Goal: Navigation & Orientation: Find specific page/section

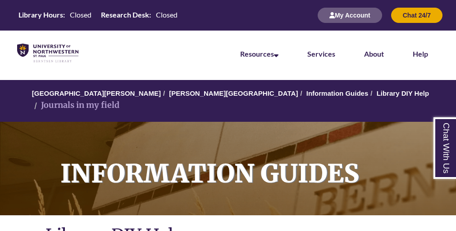
click at [334, 53] on link "Services" at bounding box center [321, 54] width 28 height 9
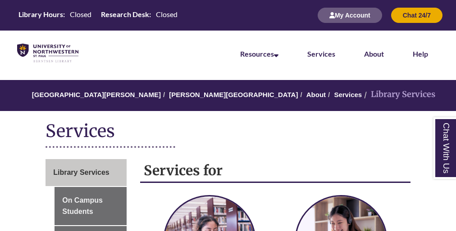
click at [334, 53] on link "Services" at bounding box center [321, 54] width 28 height 9
